Goal: Task Accomplishment & Management: Manage account settings

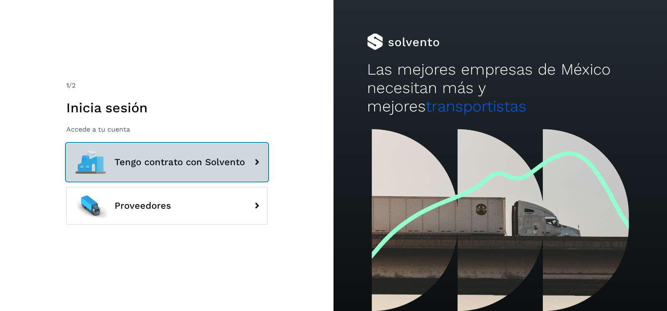
click at [160, 155] on button "Tengo contrato con Solvento" at bounding box center [166, 162] width 201 height 38
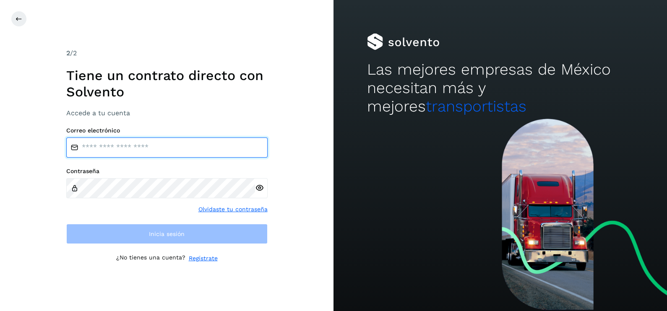
type input "**********"
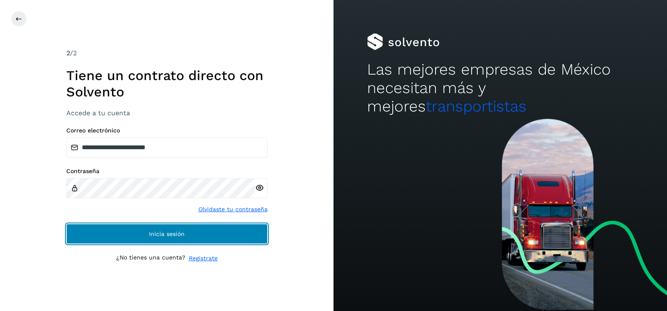
click at [154, 227] on button "Inicia sesión" at bounding box center [166, 234] width 201 height 20
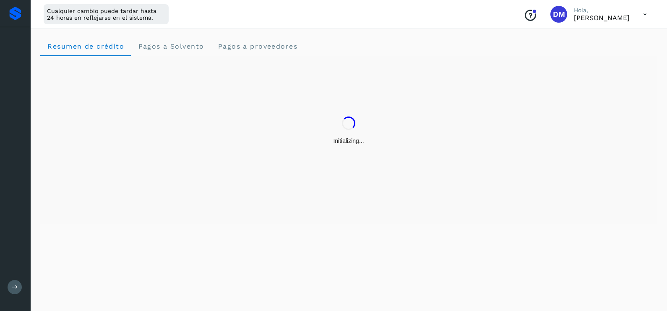
click at [162, 235] on div "Resumen de crédito Pagos a Solvento Pagos a proveedores" at bounding box center [348, 168] width 637 height 285
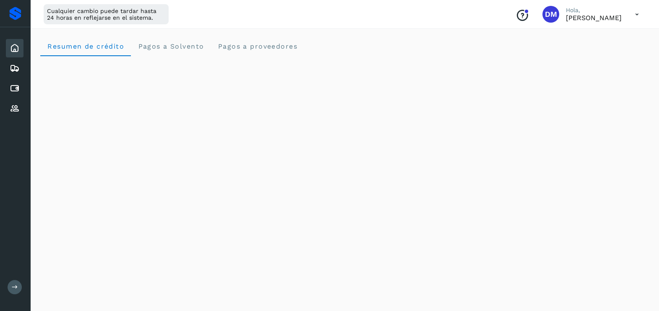
click at [14, 285] on icon at bounding box center [15, 287] width 6 height 6
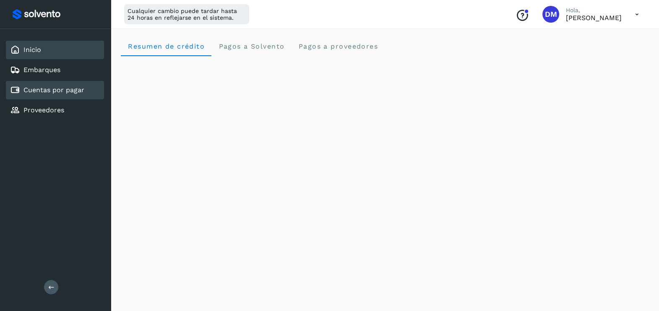
click at [49, 92] on link "Cuentas por pagar" at bounding box center [53, 90] width 61 height 8
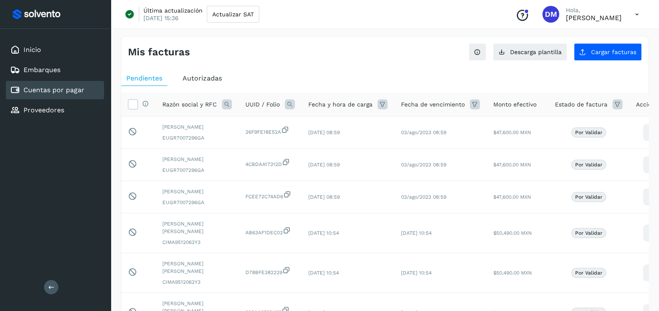
click at [211, 76] on span "Autorizadas" at bounding box center [201, 78] width 39 height 8
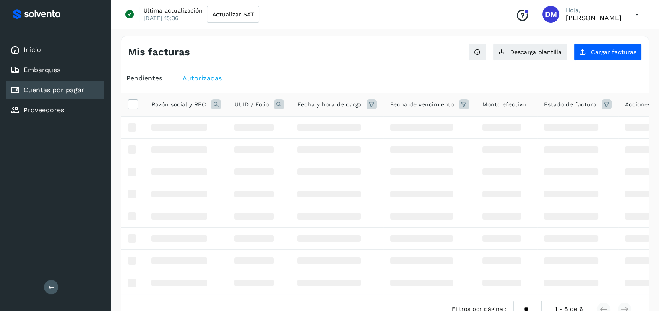
click at [213, 105] on icon at bounding box center [216, 104] width 10 height 10
click at [252, 127] on span "Razón social" at bounding box center [252, 122] width 36 height 9
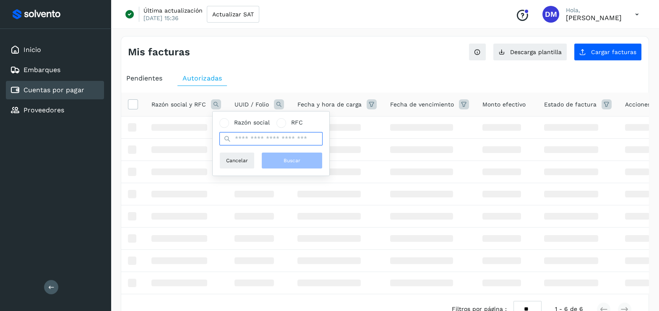
click at [247, 138] on input "text" at bounding box center [270, 138] width 103 height 13
type input "*******"
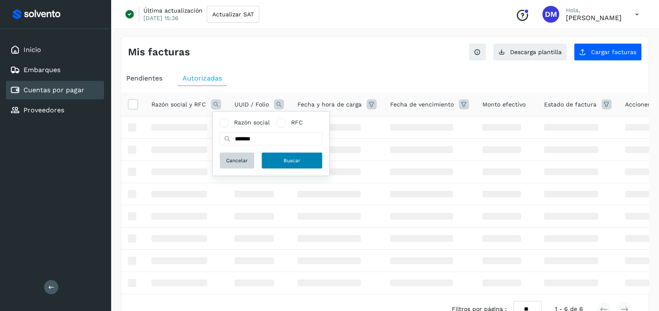
drag, startPoint x: 238, startPoint y: 159, endPoint x: 288, endPoint y: 163, distance: 50.1
click at [289, 160] on div "Cancelar Buscar" at bounding box center [270, 160] width 103 height 17
click at [288, 164] on span "Buscar" at bounding box center [291, 161] width 17 height 8
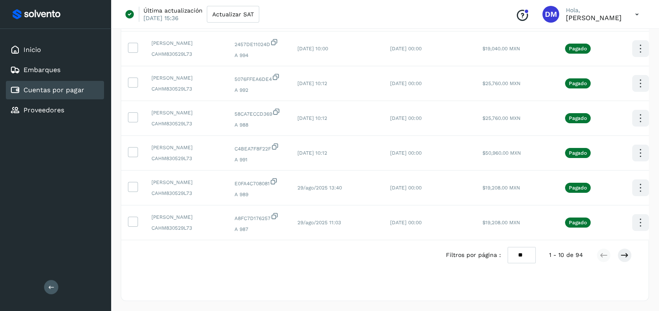
scroll to position [313, 0]
click at [55, 52] on div "Inicio" at bounding box center [55, 50] width 98 height 18
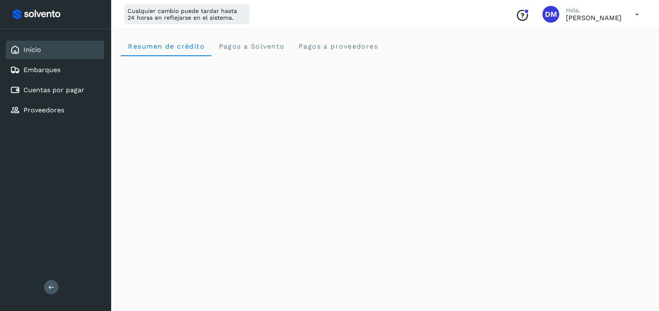
click at [48, 167] on div "Inicio Embarques Cuentas por pagar Proveedores Salir" at bounding box center [55, 155] width 111 height 311
click at [47, 190] on div "Inicio Embarques Cuentas por pagar Proveedores Salir" at bounding box center [55, 155] width 111 height 311
click at [71, 219] on div "Inicio Embarques Cuentas por pagar Proveedores Salir" at bounding box center [55, 155] width 111 height 311
click at [34, 200] on div "Inicio Embarques Cuentas por pagar Proveedores Salir" at bounding box center [55, 155] width 111 height 311
click at [52, 207] on div "Inicio Embarques Cuentas por pagar Proveedores Salir" at bounding box center [55, 155] width 111 height 311
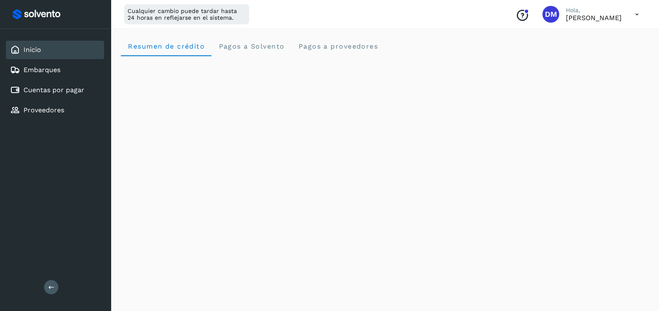
click at [52, 207] on div "Inicio Embarques Cuentas por pagar Proveedores Salir" at bounding box center [55, 155] width 111 height 311
click at [53, 83] on div "Cuentas por pagar" at bounding box center [55, 90] width 98 height 18
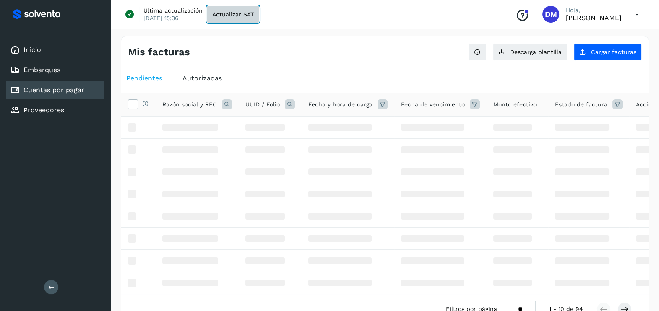
click at [234, 19] on button "Actualizar SAT" at bounding box center [233, 14] width 52 height 17
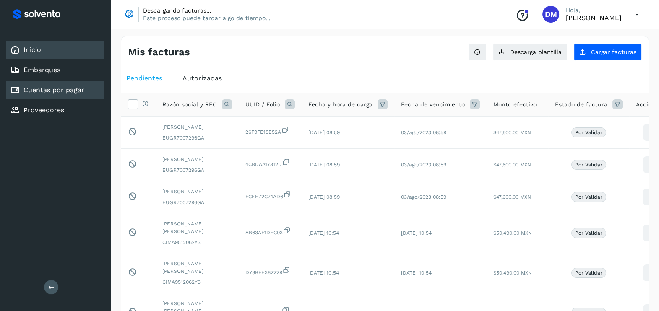
click at [49, 50] on div "Inicio" at bounding box center [55, 50] width 98 height 18
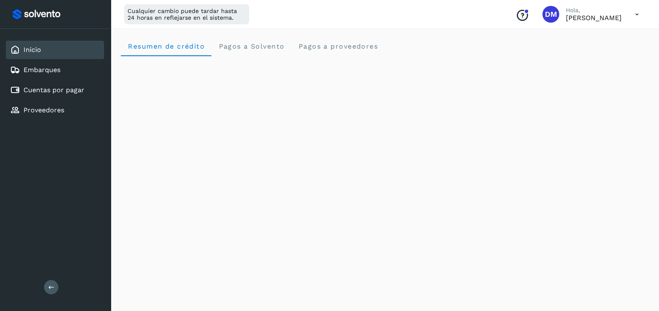
click at [51, 91] on link "Cuentas por pagar" at bounding box center [53, 90] width 61 height 8
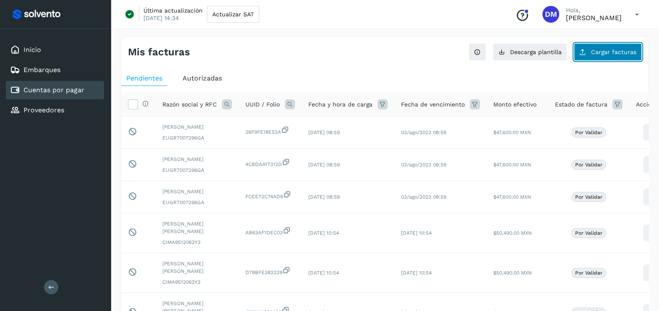
click at [615, 59] on button "Cargar facturas" at bounding box center [608, 52] width 68 height 18
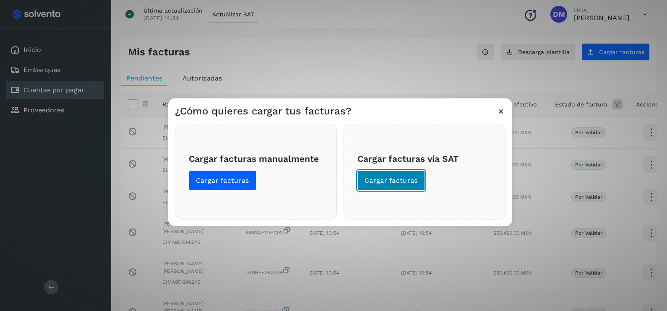
click at [363, 186] on button "Cargar facturas" at bounding box center [391, 181] width 68 height 20
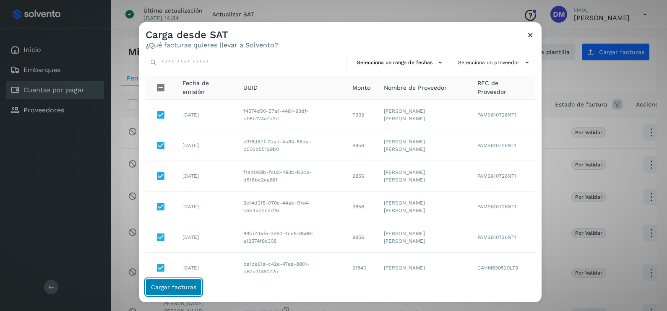
click at [185, 289] on span "Cargar facturas" at bounding box center [173, 287] width 45 height 6
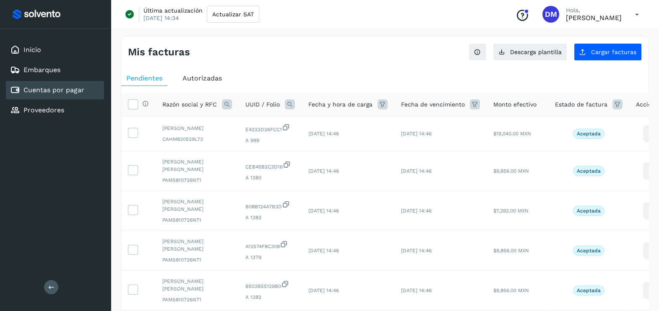
click at [200, 78] on span "Autorizadas" at bounding box center [201, 78] width 39 height 8
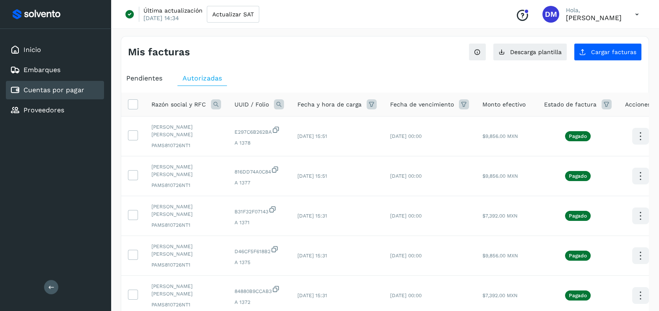
click at [159, 78] on span "Pendientes" at bounding box center [144, 78] width 36 height 8
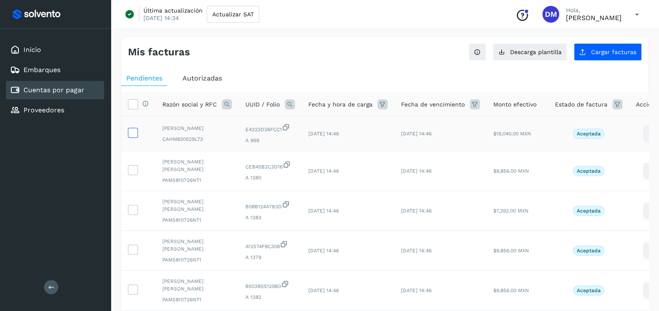
click at [132, 135] on icon at bounding box center [132, 132] width 9 height 9
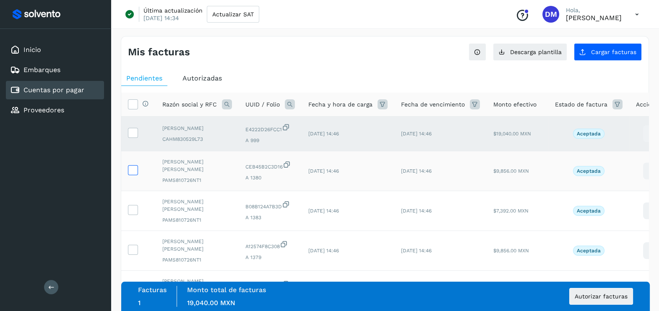
click at [136, 174] on icon at bounding box center [132, 169] width 9 height 9
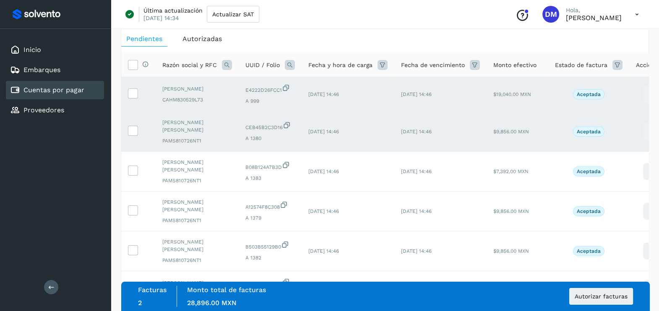
scroll to position [52, 0]
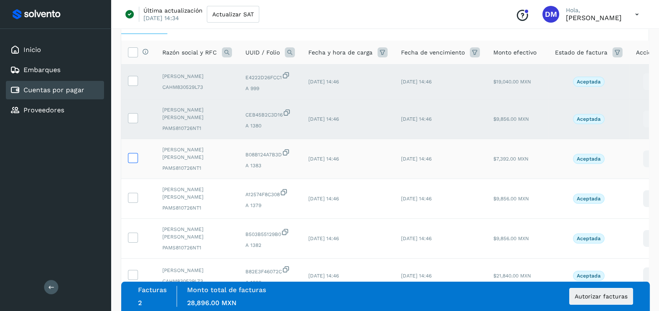
click at [135, 158] on icon at bounding box center [132, 157] width 9 height 9
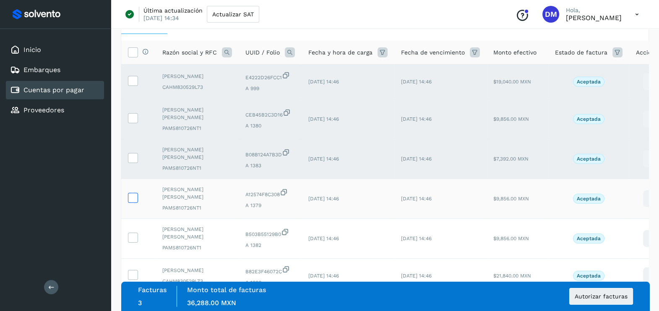
click at [131, 201] on icon at bounding box center [132, 197] width 9 height 9
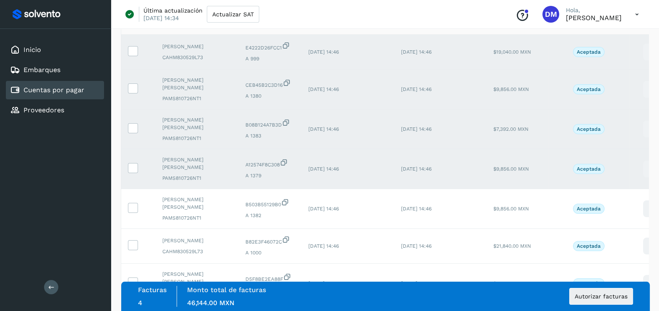
scroll to position [104, 0]
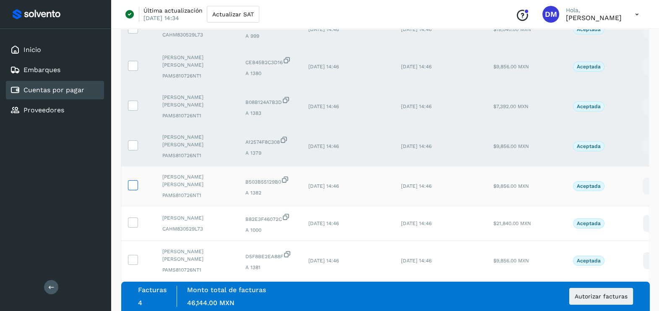
click at [130, 189] on icon at bounding box center [132, 184] width 9 height 9
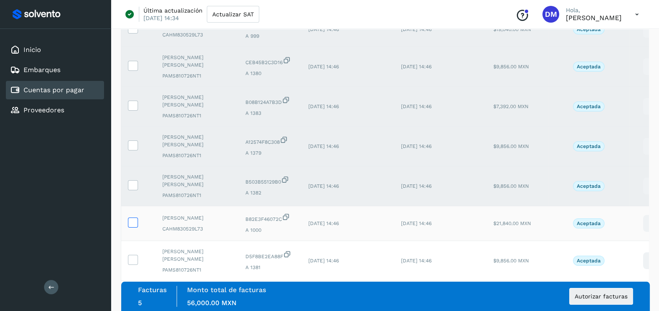
click at [132, 226] on icon at bounding box center [132, 222] width 9 height 9
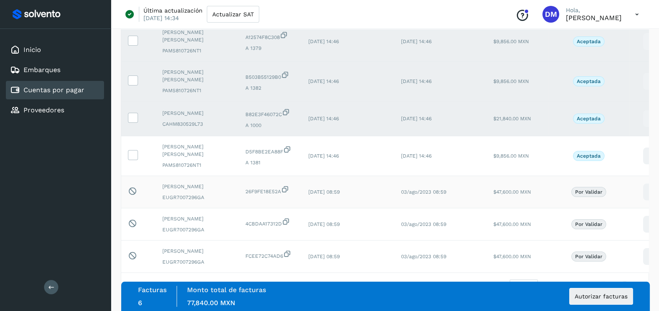
scroll to position [209, 0]
click at [134, 159] on icon at bounding box center [132, 154] width 9 height 9
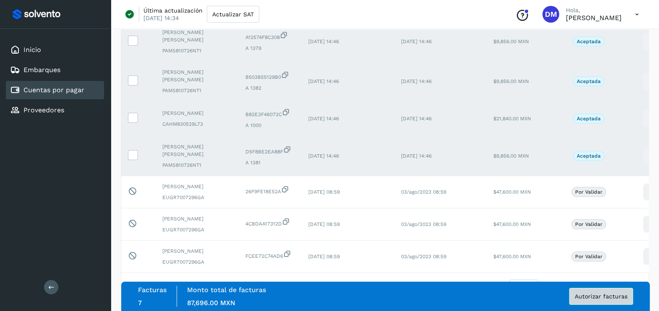
click at [592, 296] on span "Autorizar facturas" at bounding box center [601, 297] width 53 height 6
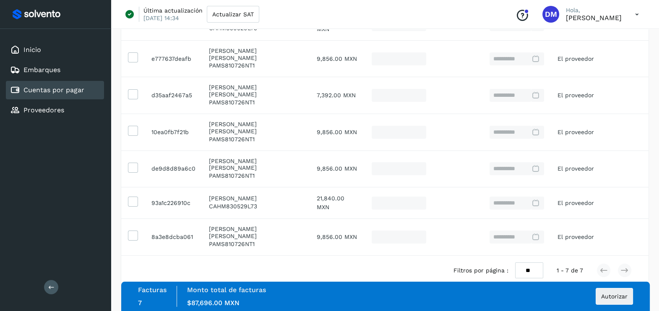
scroll to position [169, 0]
click at [616, 296] on span "Autorizar" at bounding box center [614, 297] width 26 height 6
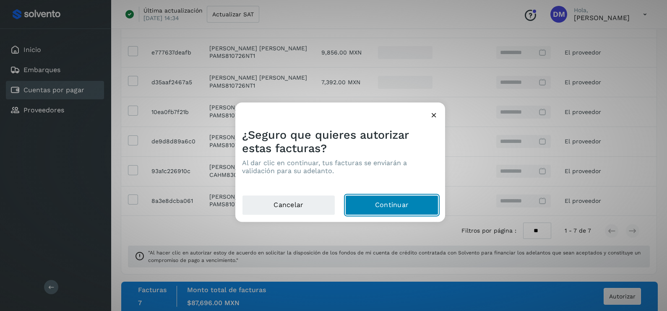
click at [377, 207] on button "Continuar" at bounding box center [391, 205] width 93 height 20
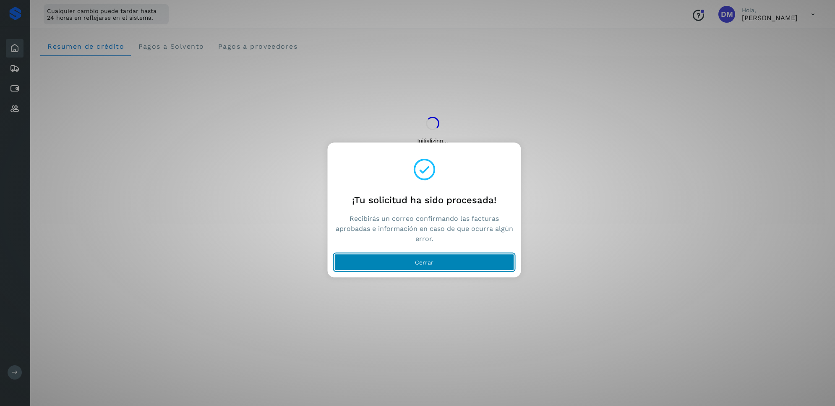
click at [433, 264] on button "Cerrar" at bounding box center [424, 261] width 180 height 17
